Goal: Find contact information: Find contact information

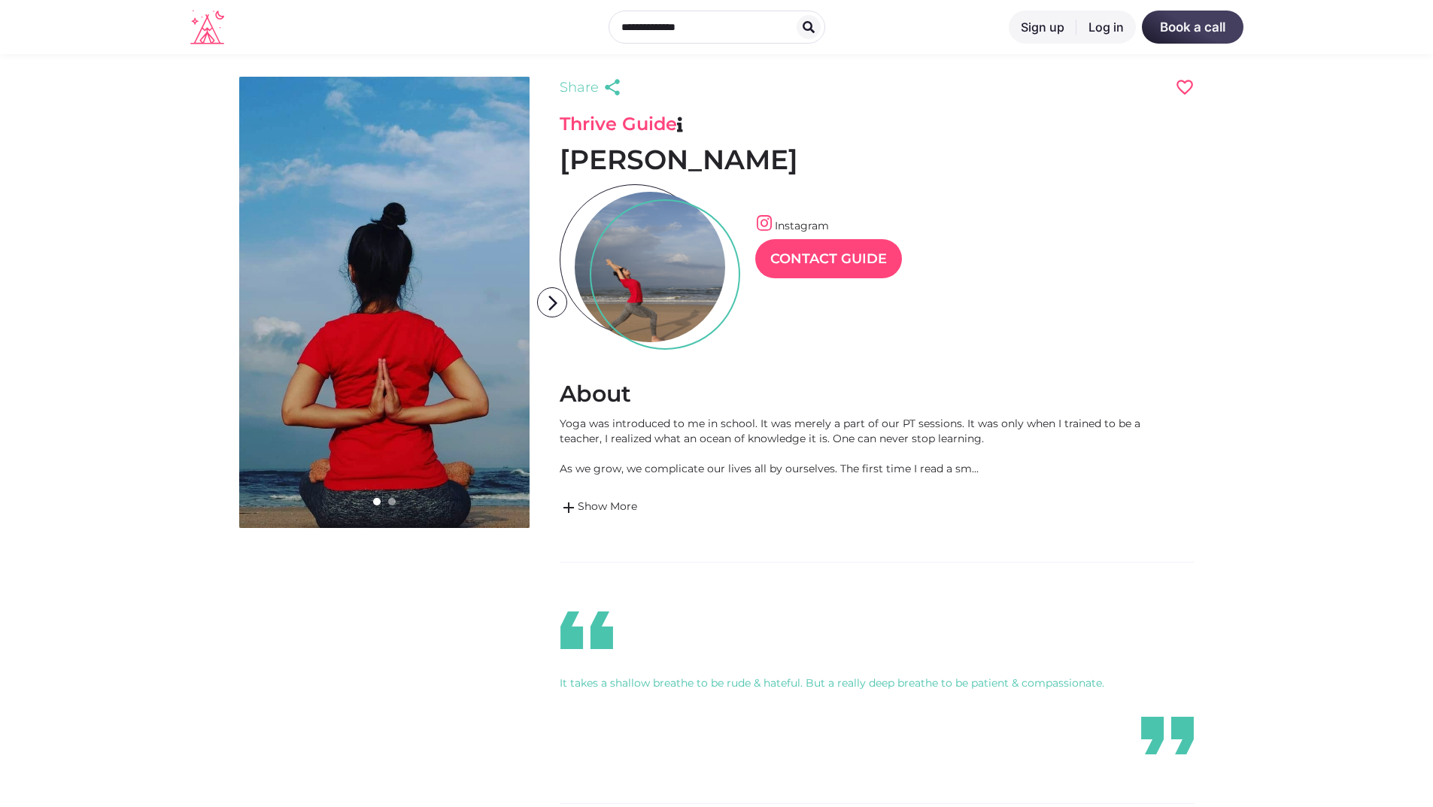
scroll to position [36, 65]
click at [555, 301] on icon "arrow_forward_ios" at bounding box center [553, 303] width 30 height 30
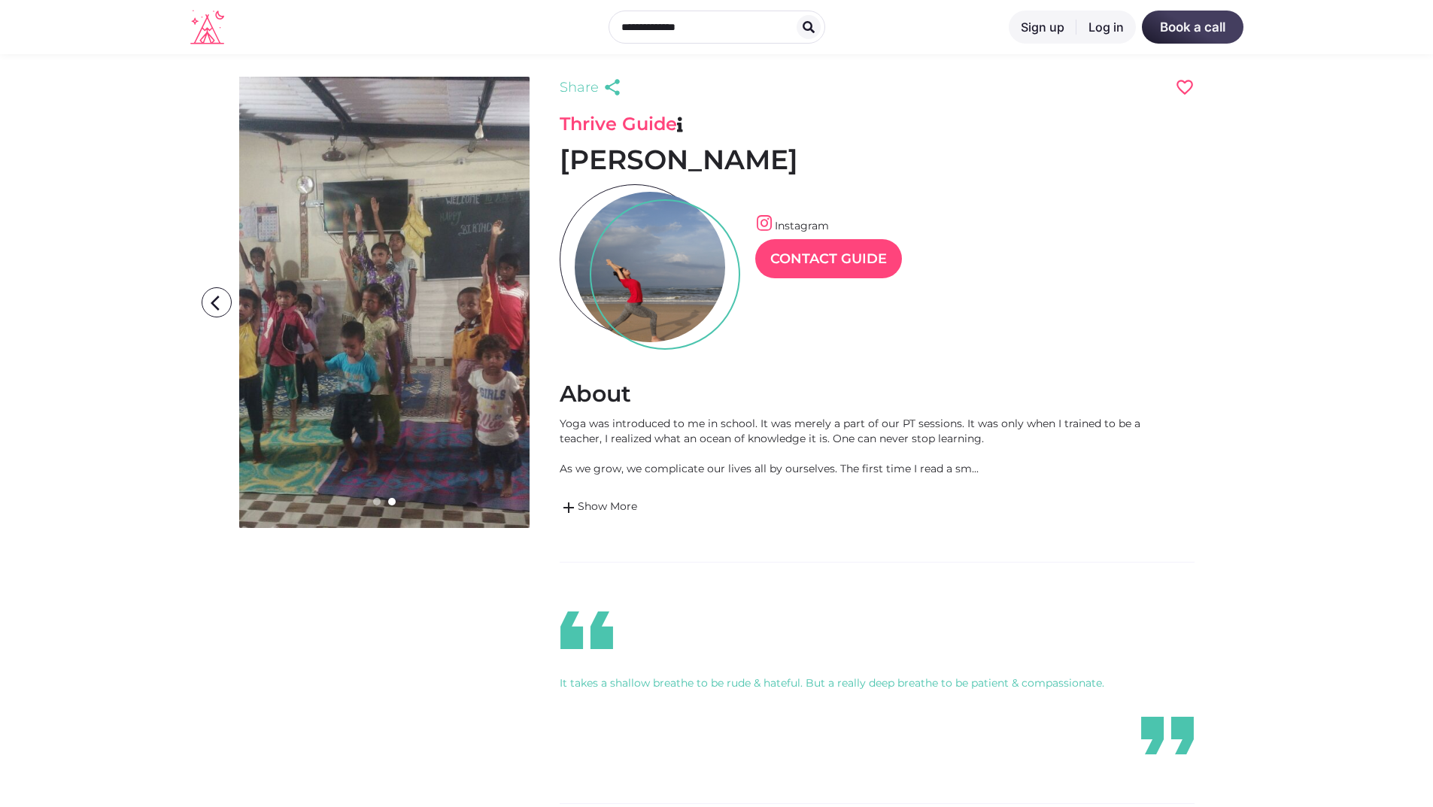
click at [555, 301] on icon "arrow_forward_ios" at bounding box center [553, 303] width 30 height 30
click at [223, 302] on icon "arrow_back_ios" at bounding box center [220, 303] width 30 height 30
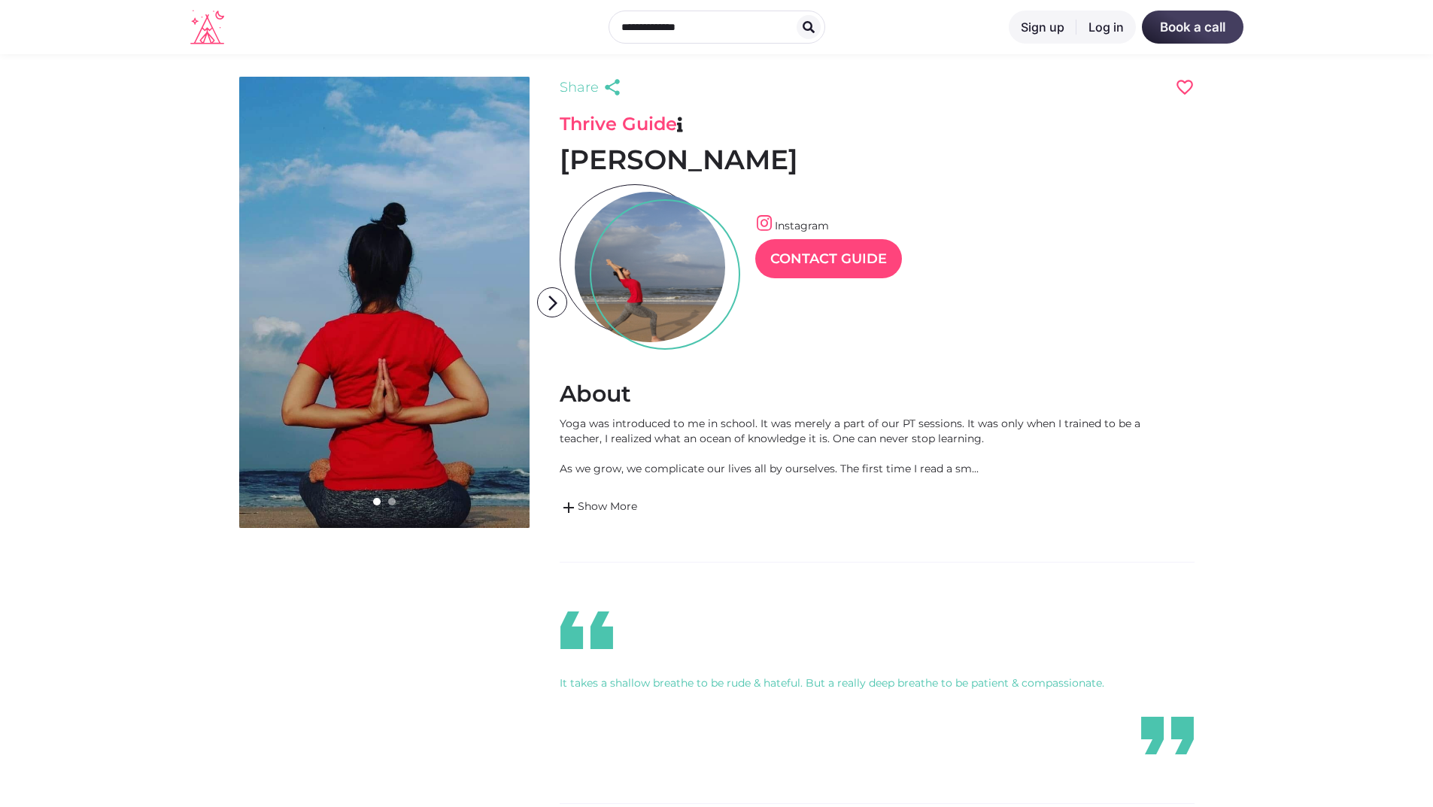
click at [354, 292] on link at bounding box center [384, 302] width 290 height 451
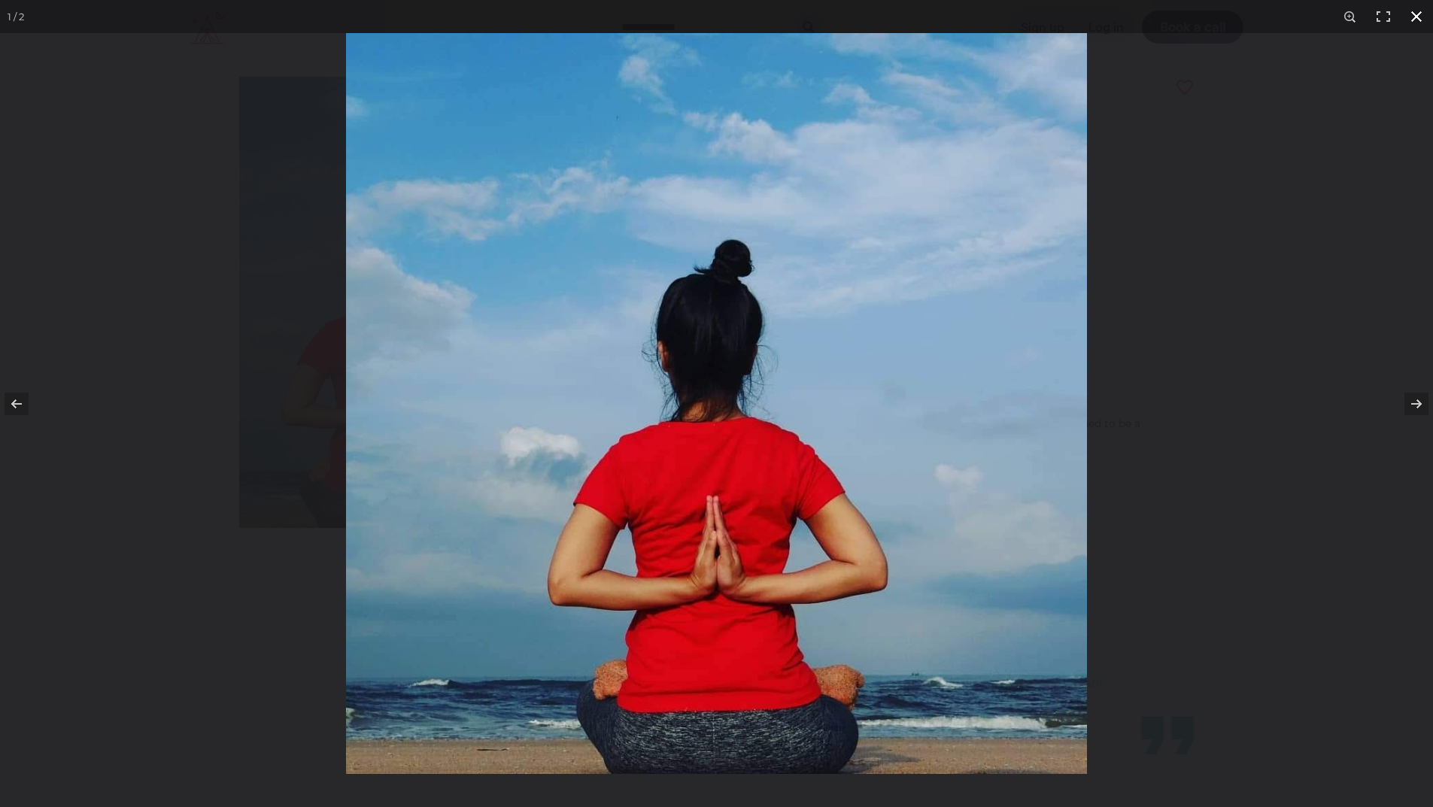
click at [0, 291] on div at bounding box center [716, 403] width 1433 height 807
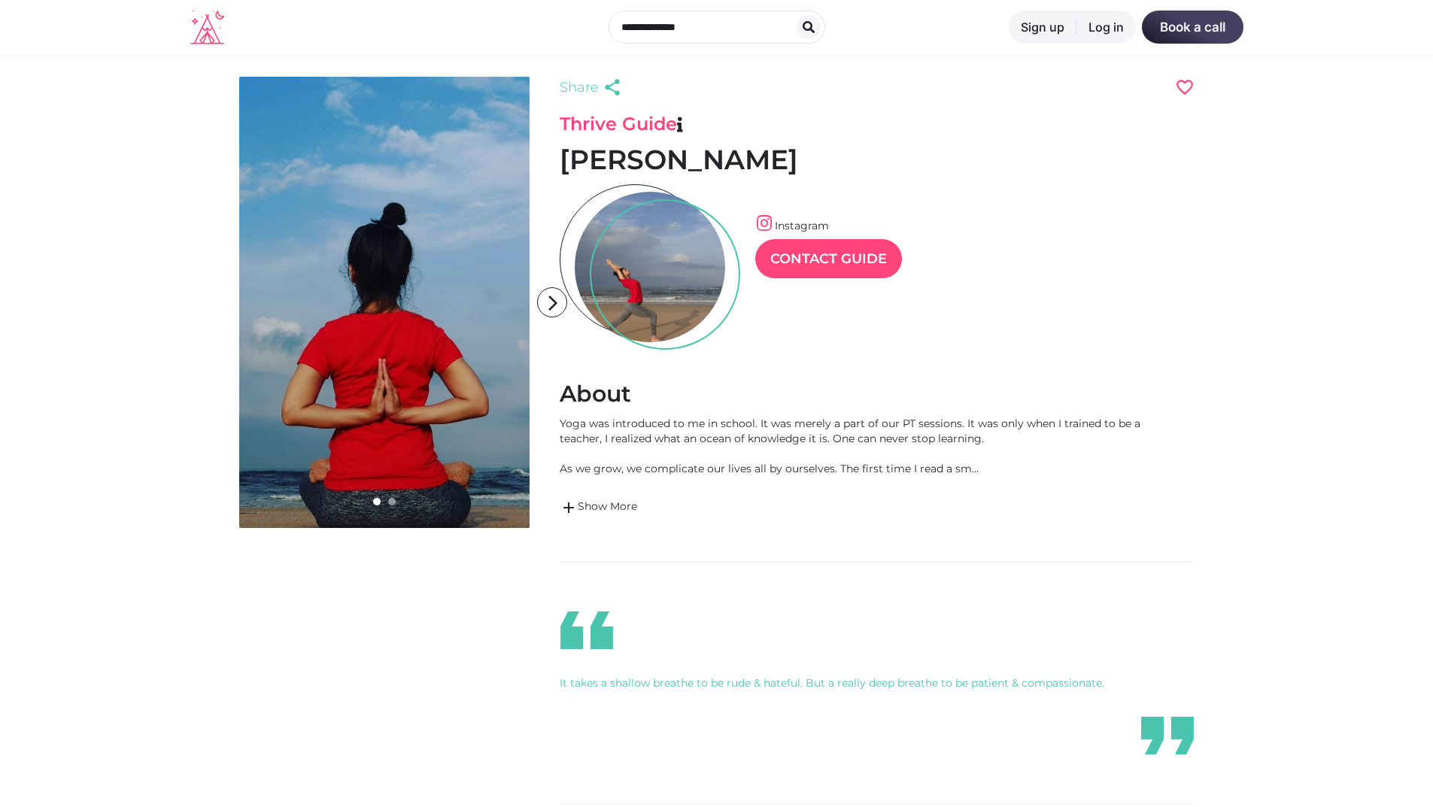
click at [676, 280] on div at bounding box center [650, 267] width 150 height 150
click at [762, 222] on span at bounding box center [764, 222] width 18 height 17
click at [815, 246] on link "Contact Guide" at bounding box center [828, 258] width 147 height 39
click at [626, 506] on link "add Show More" at bounding box center [852, 508] width 587 height 18
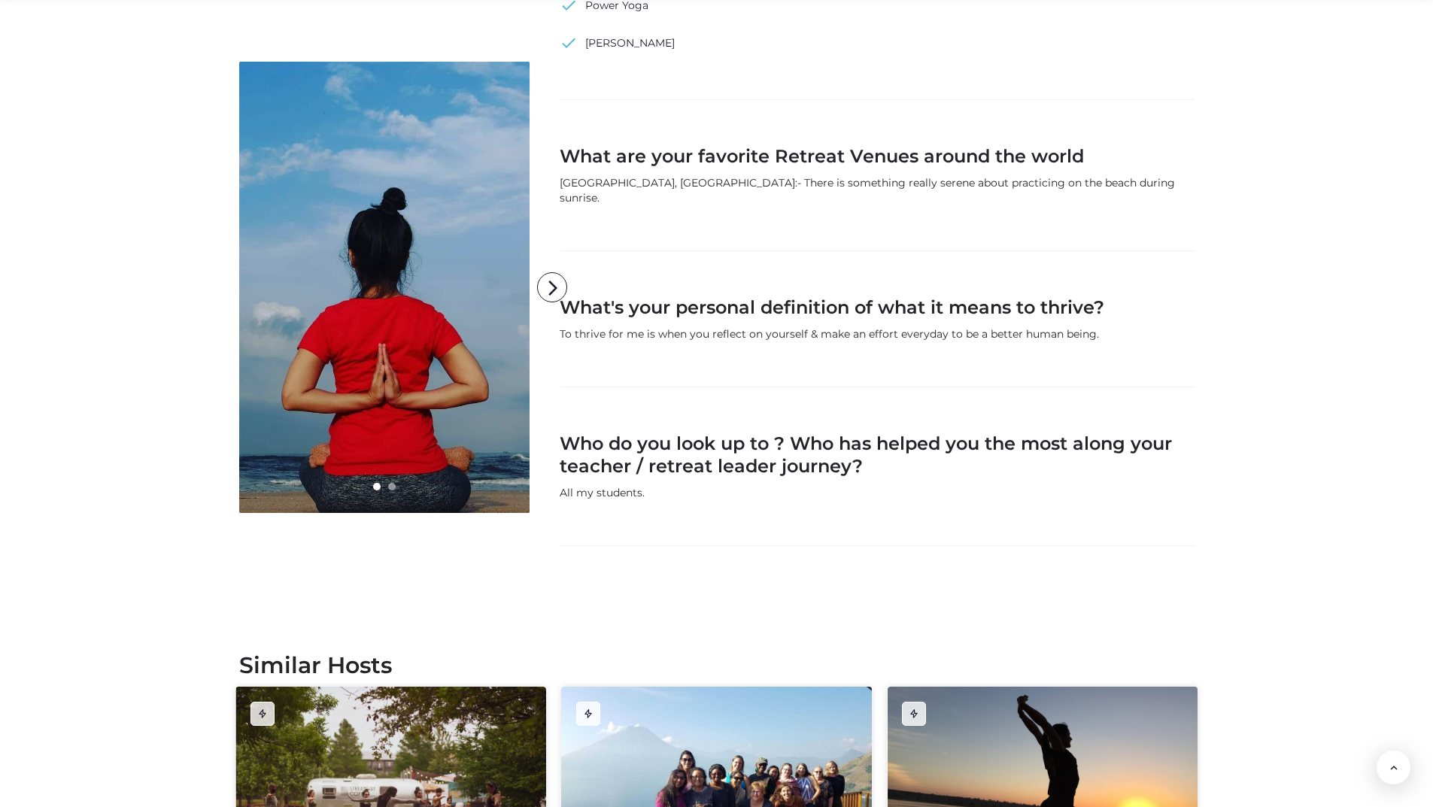
scroll to position [1504, 0]
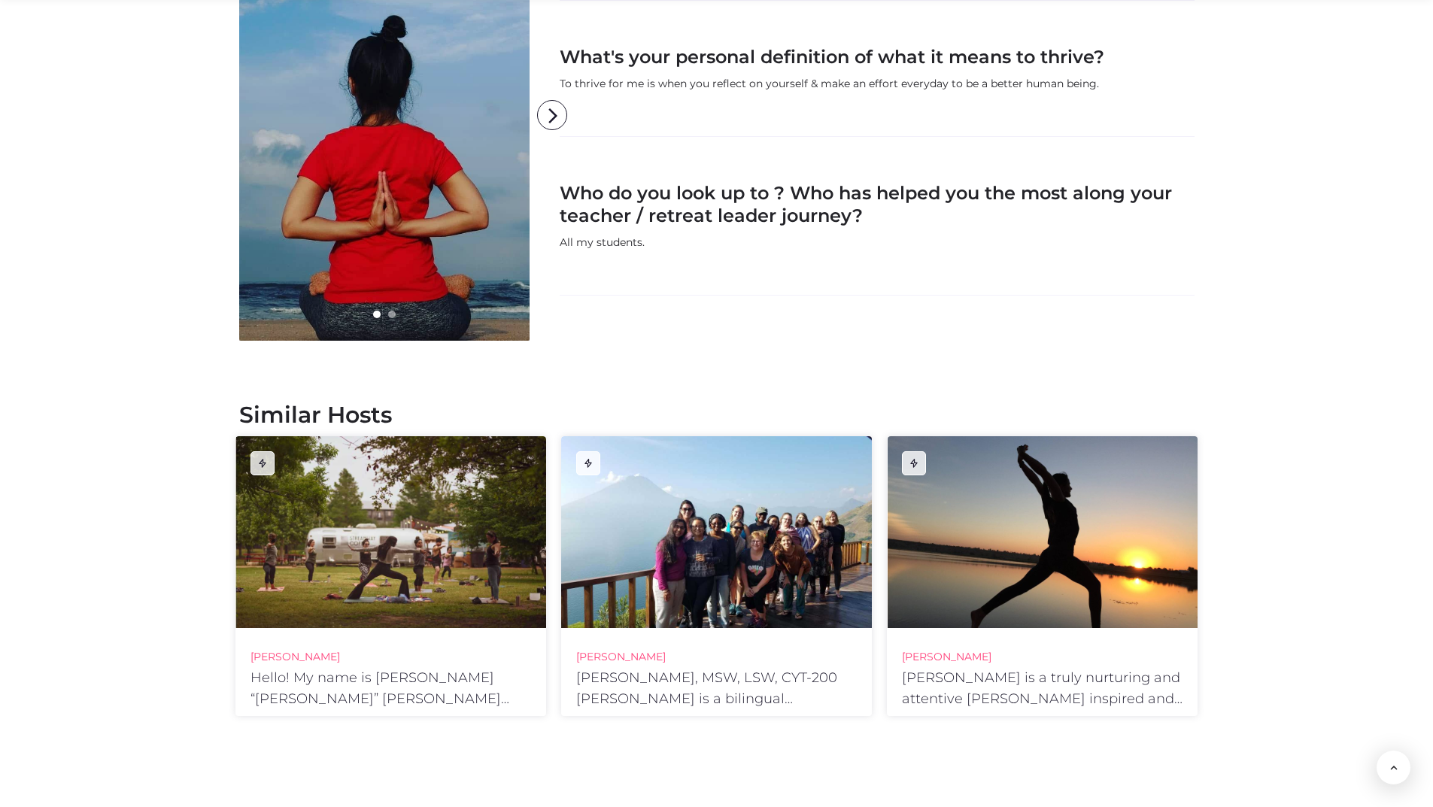
drag, startPoint x: 441, startPoint y: 479, endPoint x: 5, endPoint y: 493, distance: 436.4
click at [0, 493] on section "Similar Hosts prev next [PERSON_NAME] Hello! My name is [PERSON_NAME] “[PERSON_…" at bounding box center [716, 562] width 1433 height 353
click at [759, 513] on div at bounding box center [716, 532] width 311 height 192
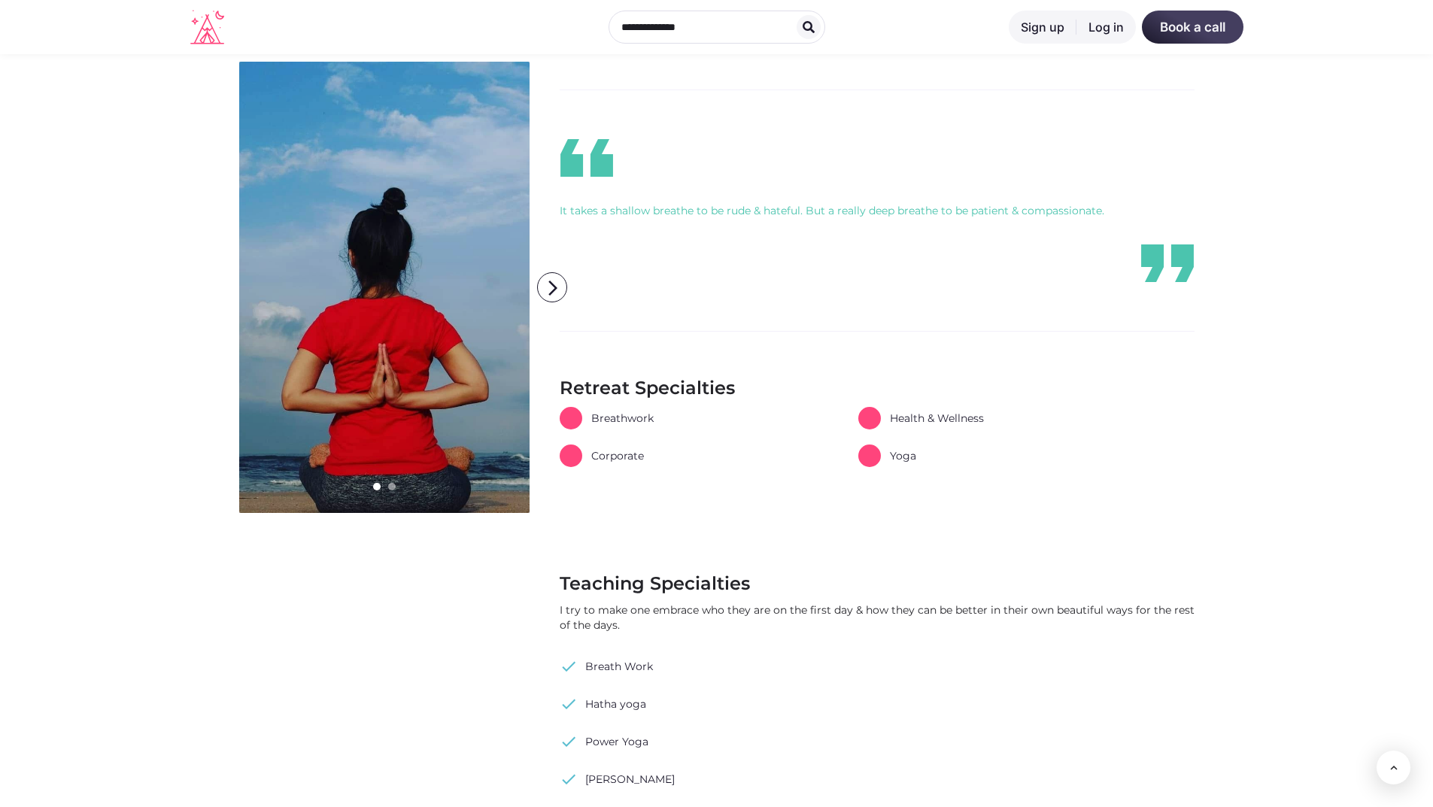
scroll to position [0, 0]
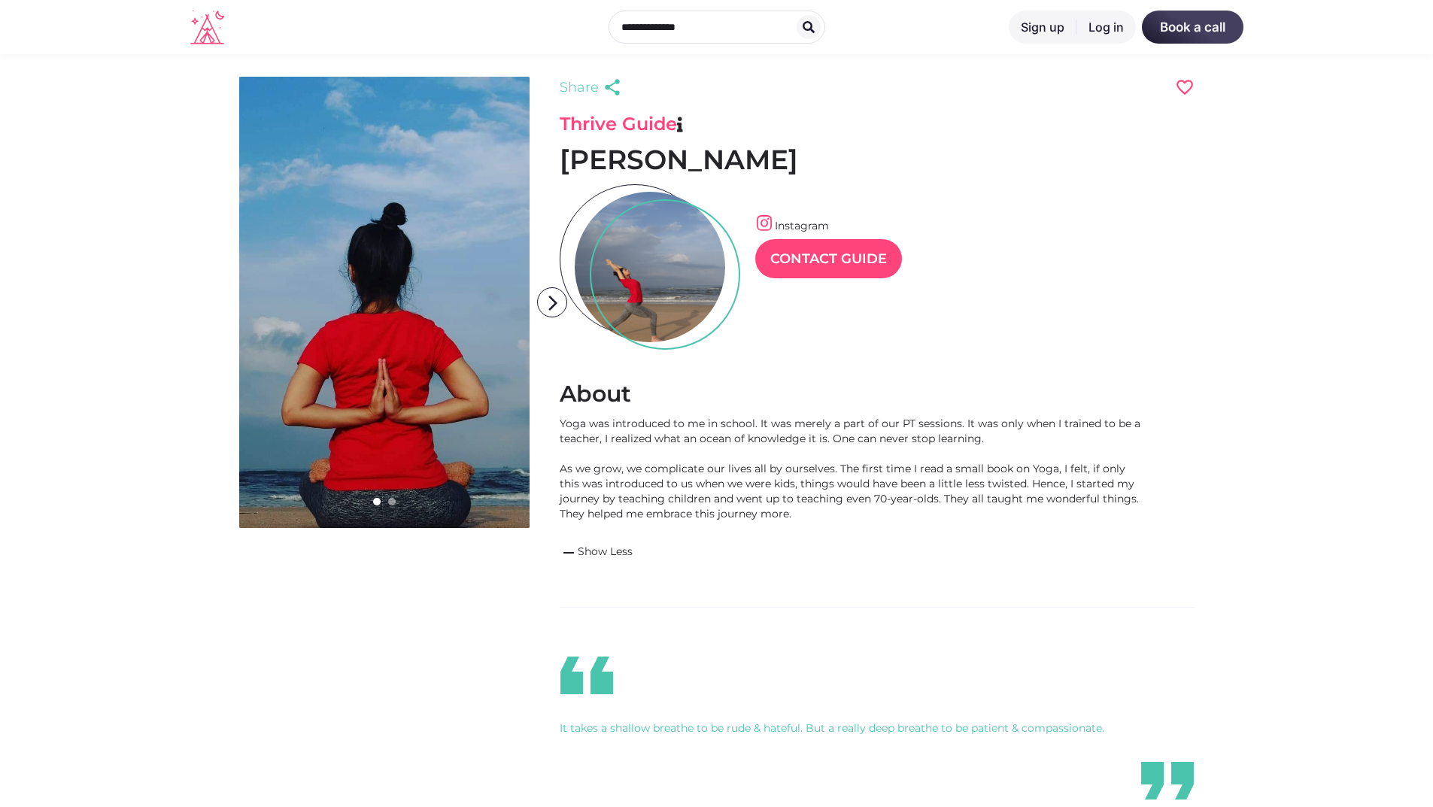
click at [823, 227] on link "Instagram" at bounding box center [792, 226] width 74 height 14
click at [646, 317] on div at bounding box center [650, 267] width 150 height 150
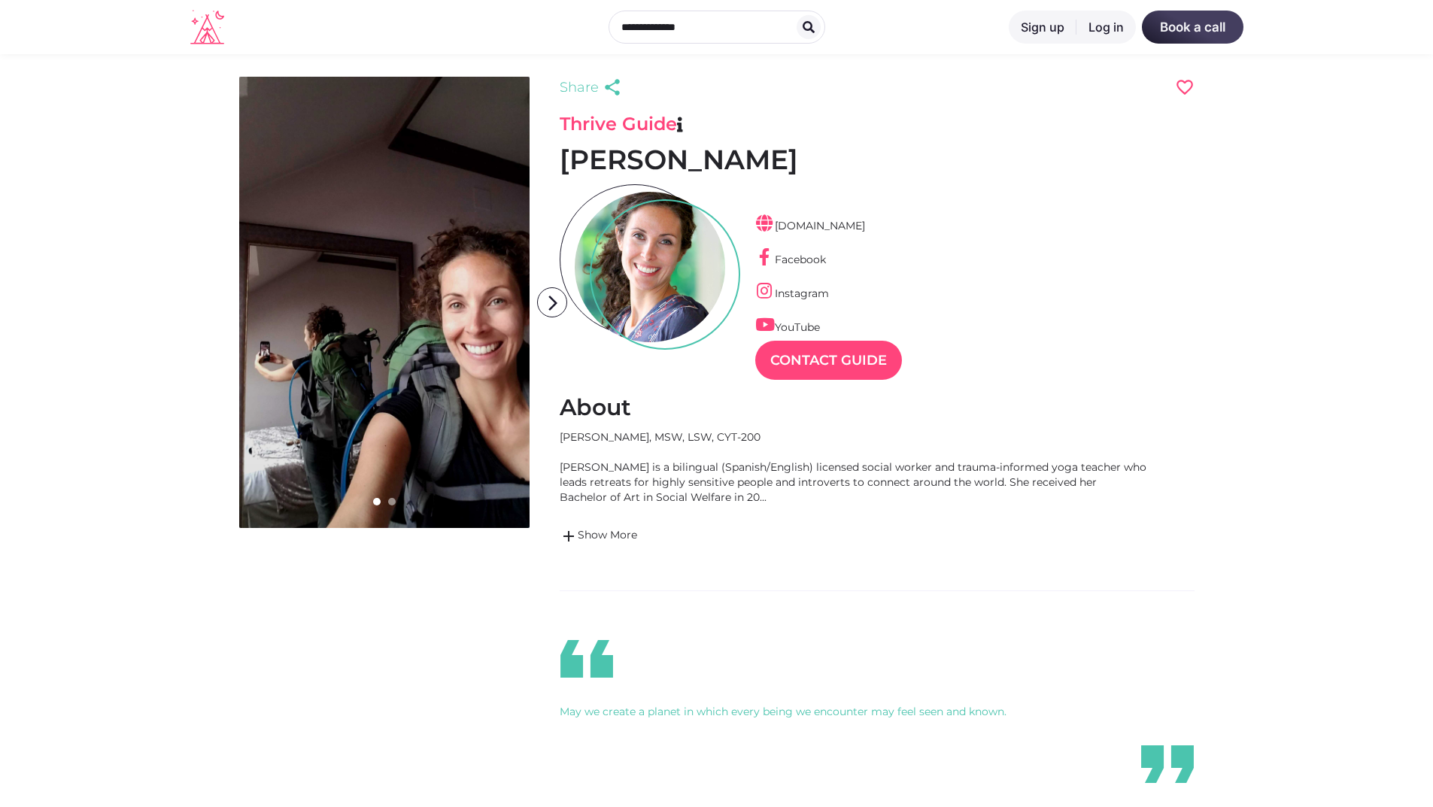
scroll to position [36, 65]
